Goal: Task Accomplishment & Management: Manage account settings

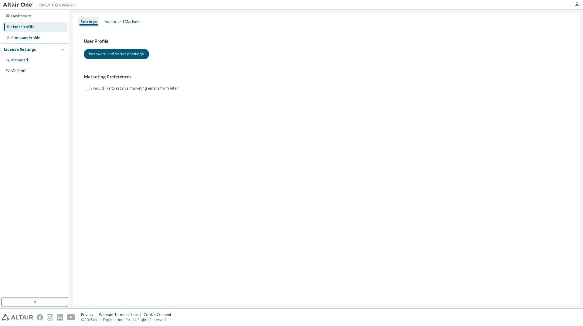
drag, startPoint x: 12, startPoint y: 16, endPoint x: 25, endPoint y: 21, distance: 13.9
click at [12, 16] on div "Dashboard" at bounding box center [21, 16] width 20 height 5
